Goal: Task Accomplishment & Management: Complete application form

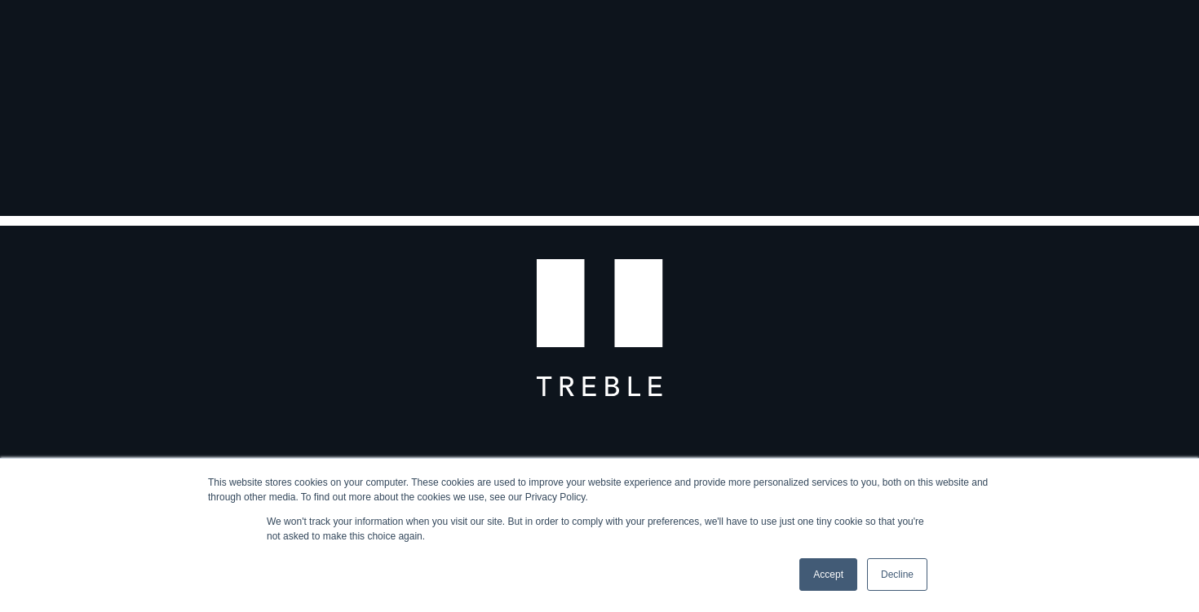
click at [804, 571] on link "Accept" at bounding box center [828, 575] width 58 height 33
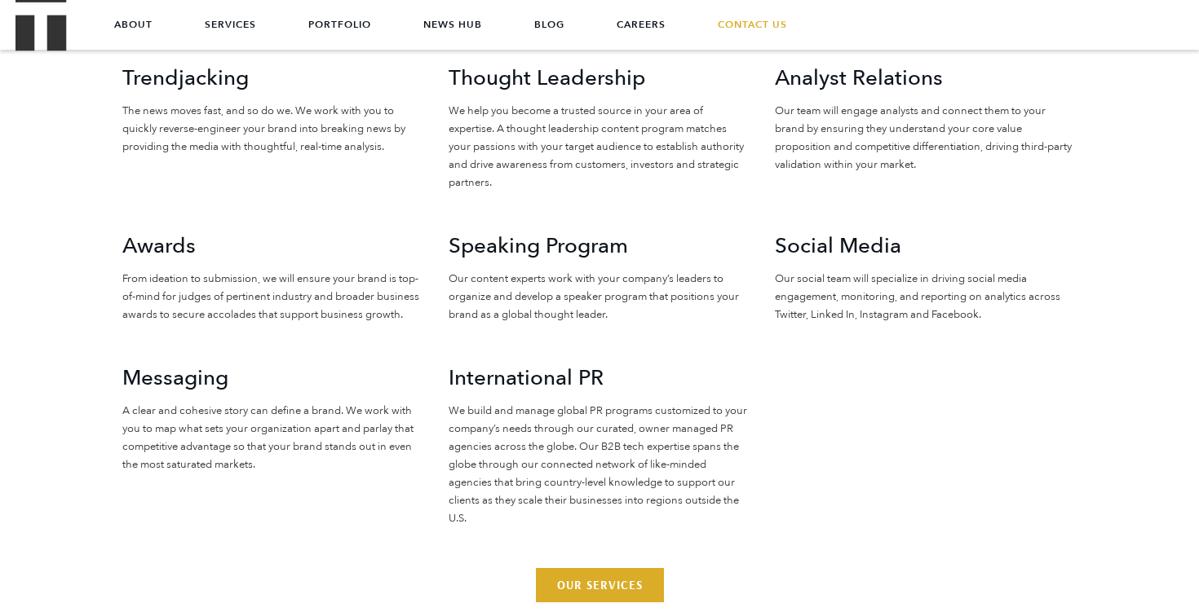
scroll to position [3466, 0]
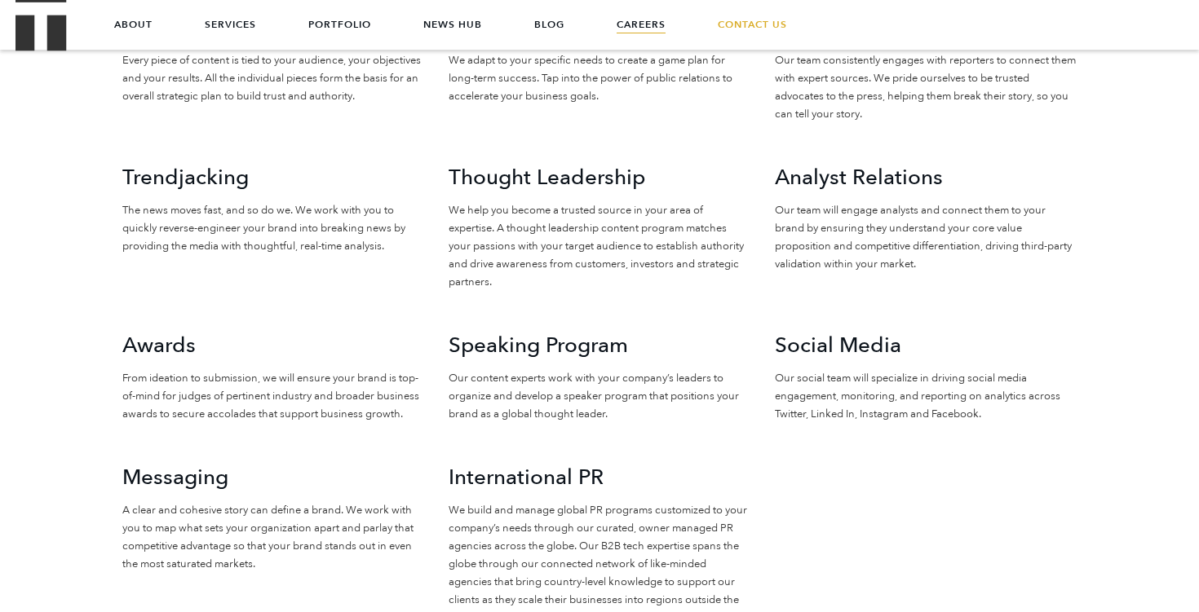
click at [656, 33] on link "Careers" at bounding box center [641, 24] width 49 height 49
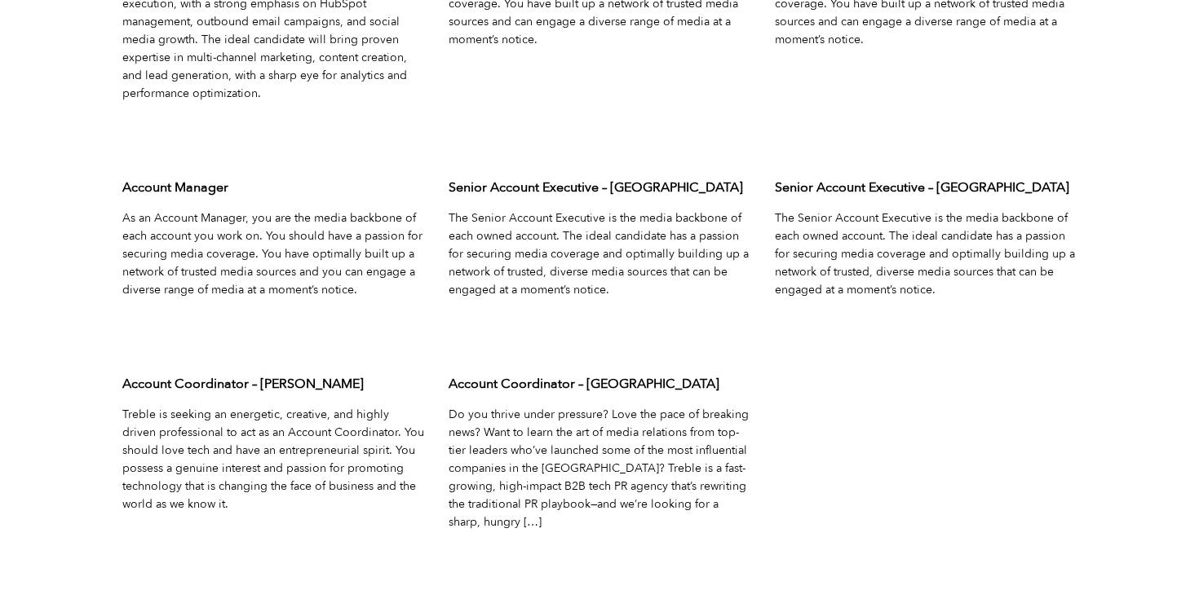
scroll to position [5462, 0]
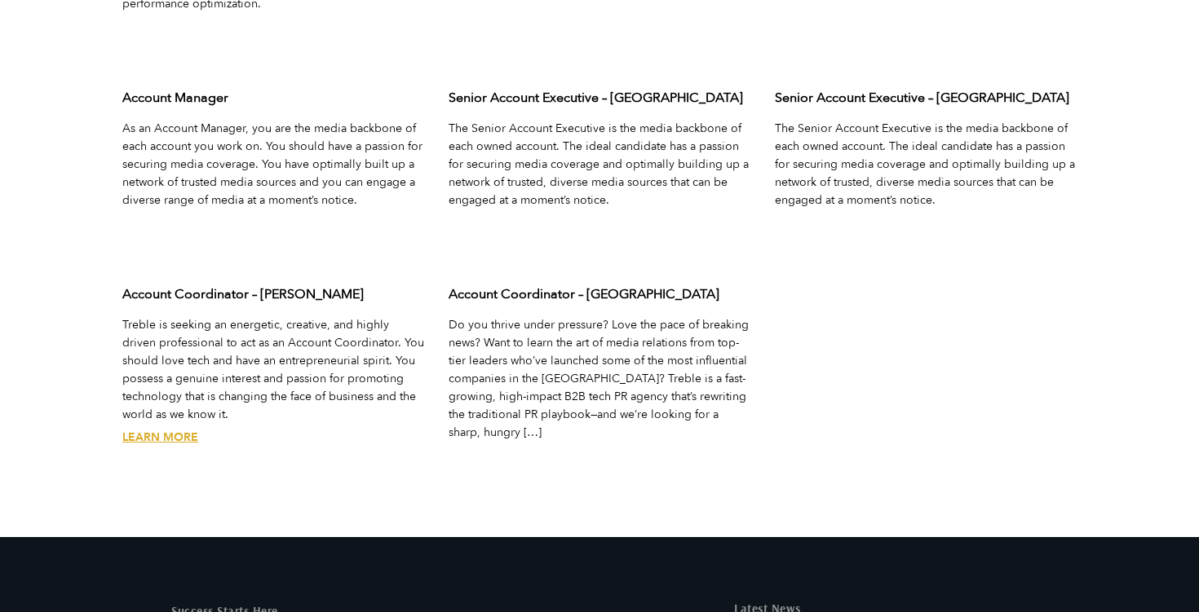
click at [145, 430] on link "Learn More" at bounding box center [160, 437] width 76 height 15
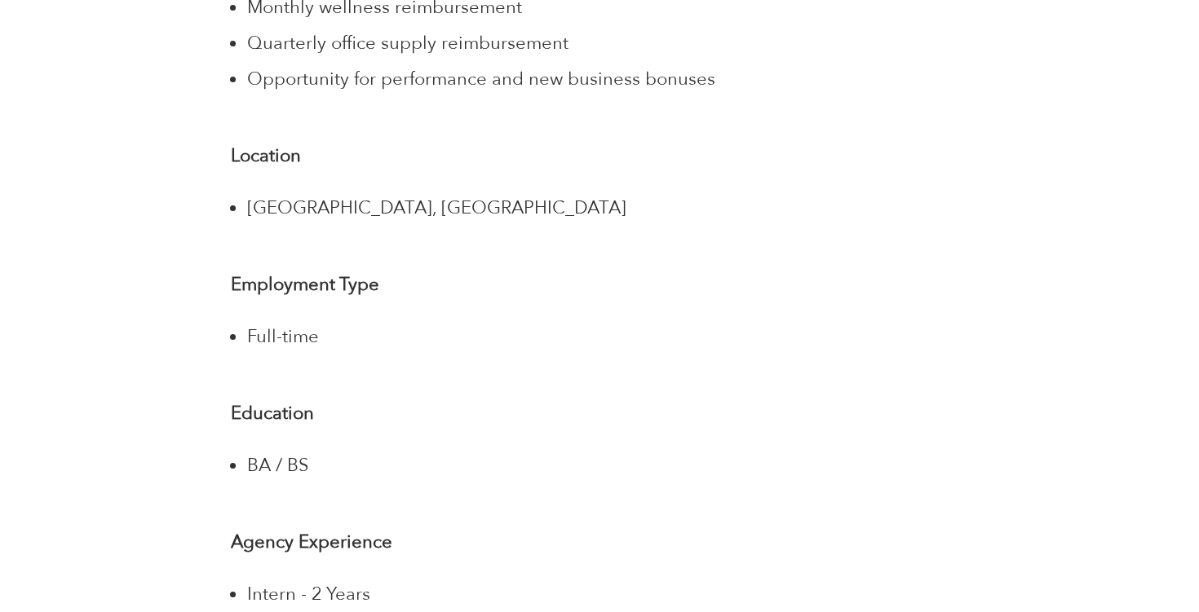
scroll to position [3038, 0]
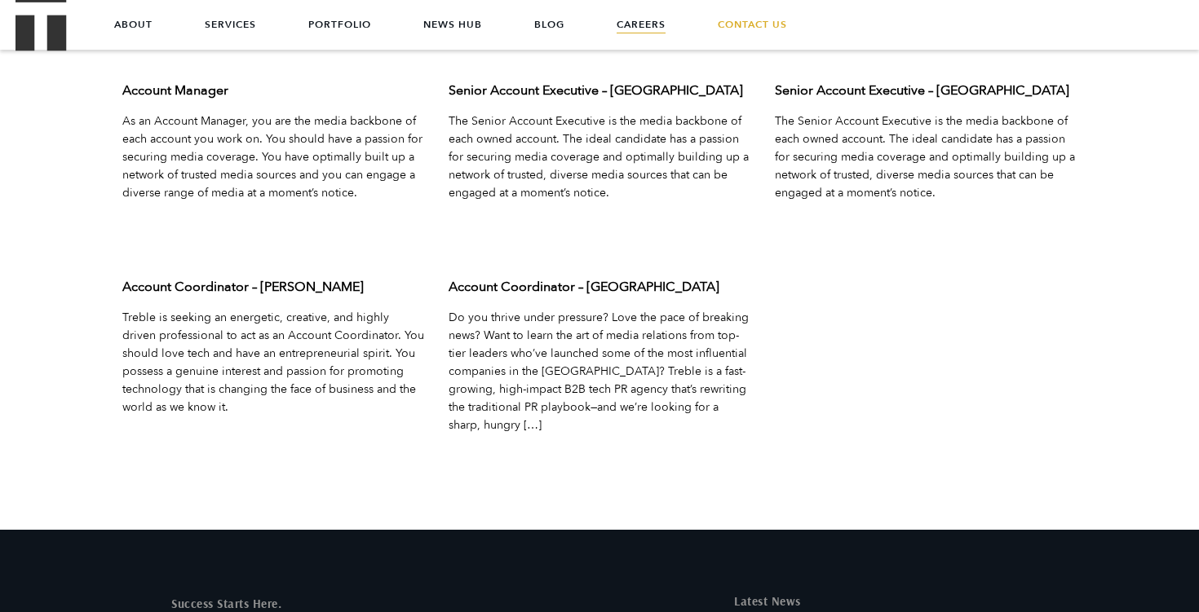
scroll to position [5462, 0]
